Goal: Check status: Check status

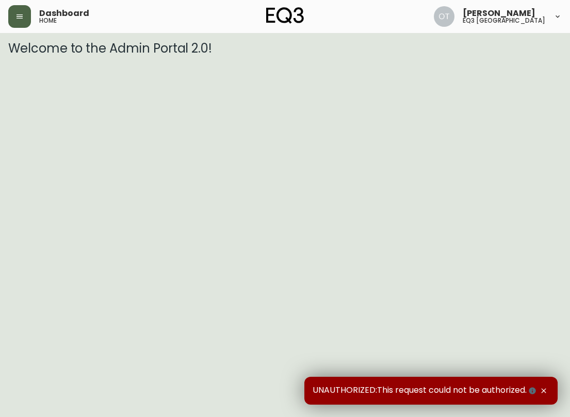
click at [19, 13] on icon "button" at bounding box center [19, 16] width 8 height 8
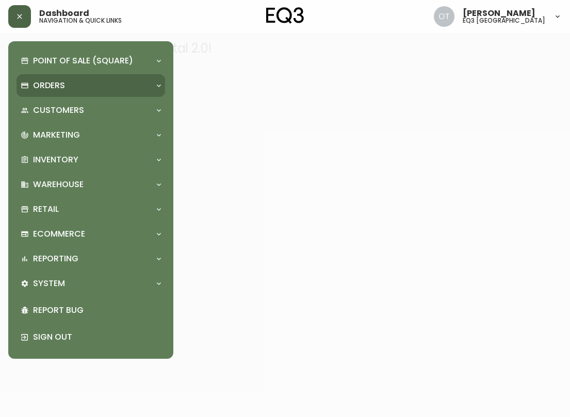
click at [44, 86] on p "Orders" at bounding box center [49, 85] width 32 height 11
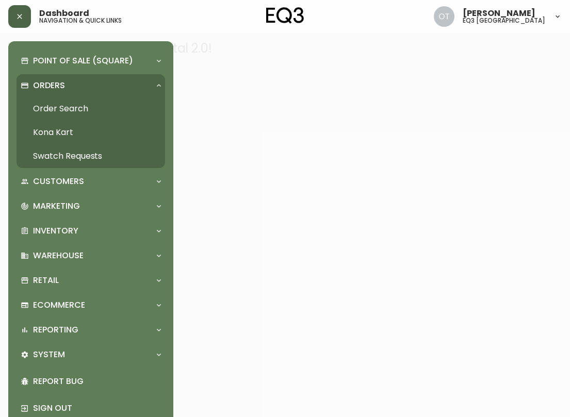
click at [50, 105] on link "Order Search" at bounding box center [90, 109] width 148 height 24
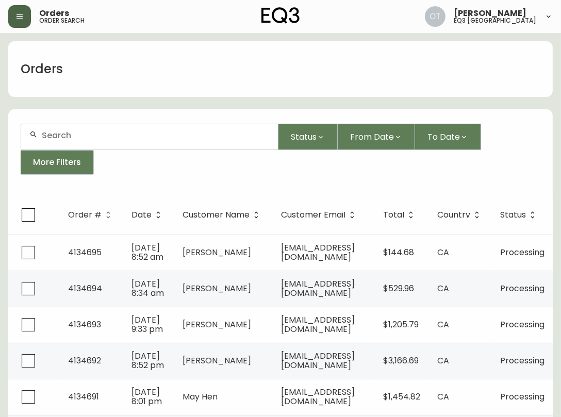
click at [82, 137] on input "text" at bounding box center [156, 135] width 228 height 10
paste input "4131562"
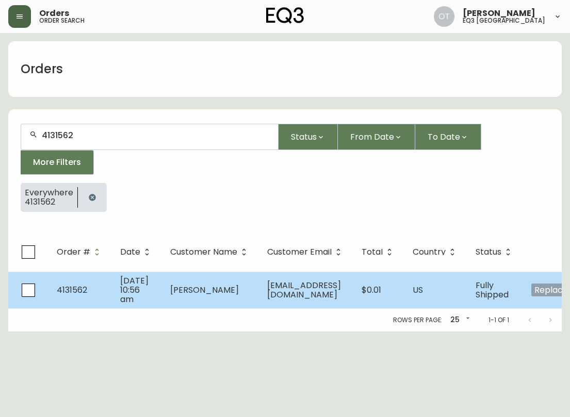
type input "4131562"
click at [112, 295] on td "[DATE] 10:56 am" at bounding box center [137, 290] width 50 height 37
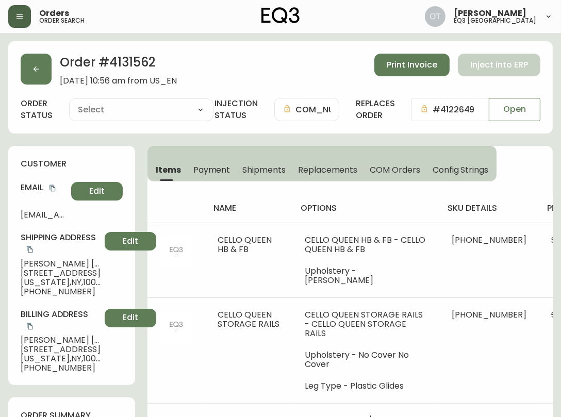
type input "Fully Shipped"
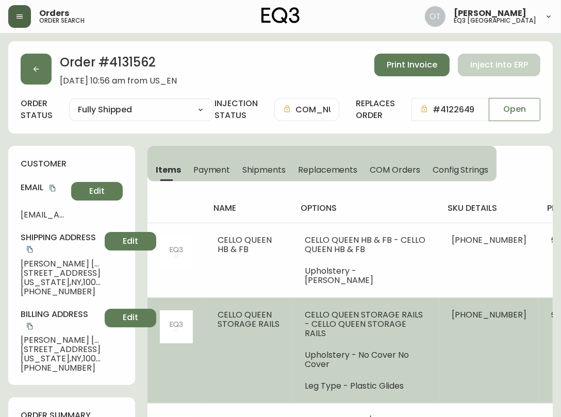
select select "FULLY_SHIPPED"
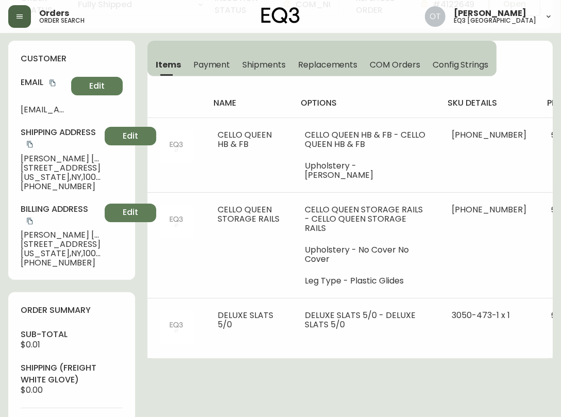
scroll to position [124, 0]
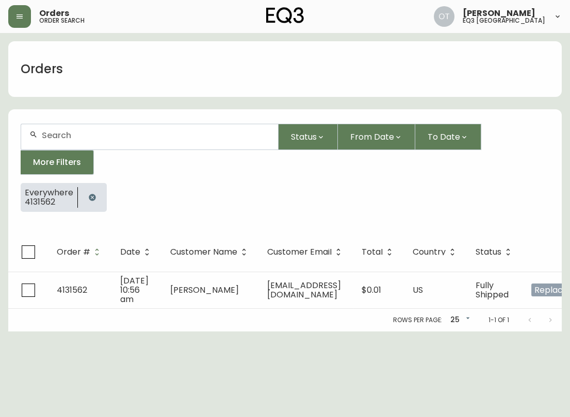
click at [54, 140] on div at bounding box center [149, 136] width 257 height 25
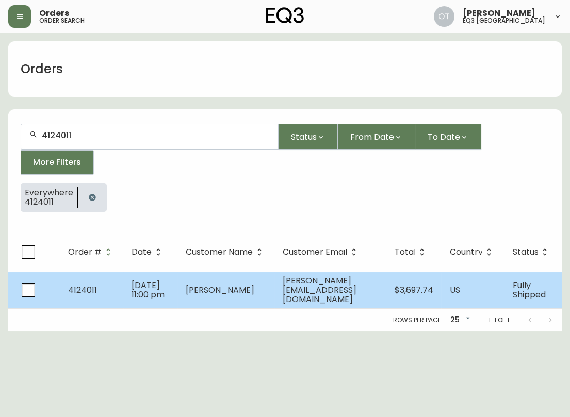
type input "4124011"
click at [99, 282] on td "4124011" at bounding box center [91, 290] width 63 height 37
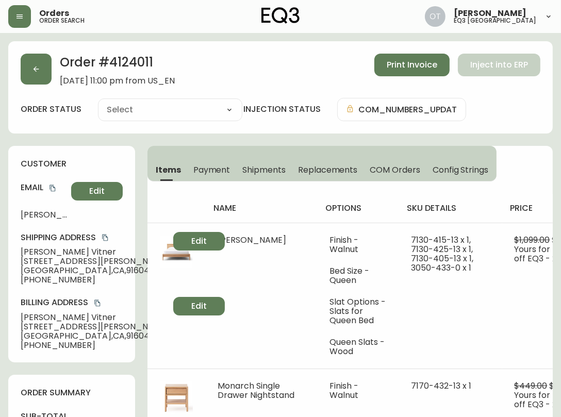
type input "Fully Shipped"
select select "FULLY_SHIPPED"
click at [123, 61] on h2 "Order # 4124011" at bounding box center [117, 65] width 115 height 23
copy h2 "4124011"
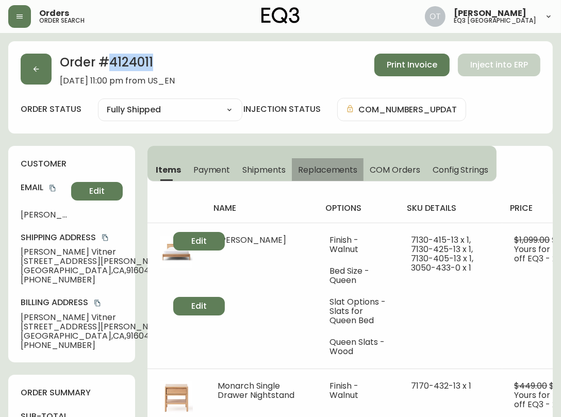
click at [319, 164] on span "Replacements" at bounding box center [327, 169] width 59 height 11
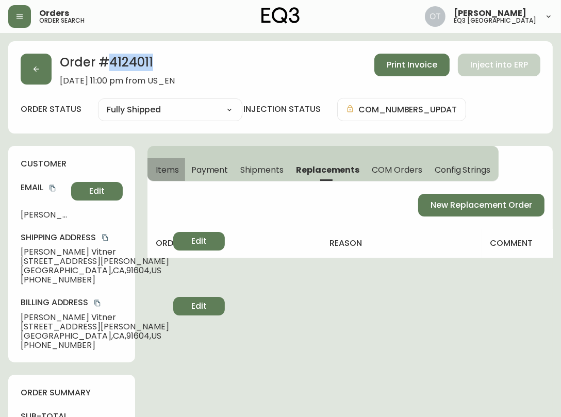
click at [177, 167] on span "Items" at bounding box center [167, 169] width 23 height 11
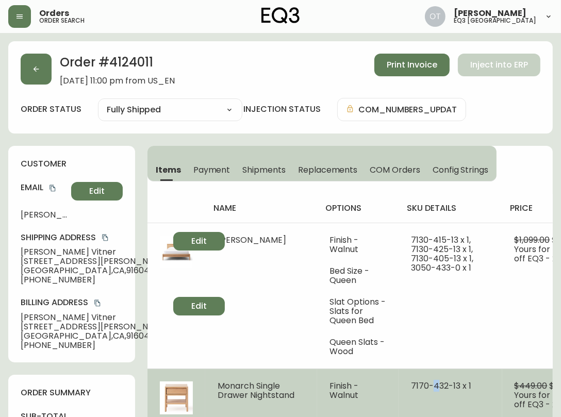
drag, startPoint x: 426, startPoint y: 377, endPoint x: 435, endPoint y: 369, distance: 12.4
click at [427, 380] on span "7170-432-13 x 1" at bounding box center [441, 386] width 60 height 12
